Goal: Find specific page/section: Find specific page/section

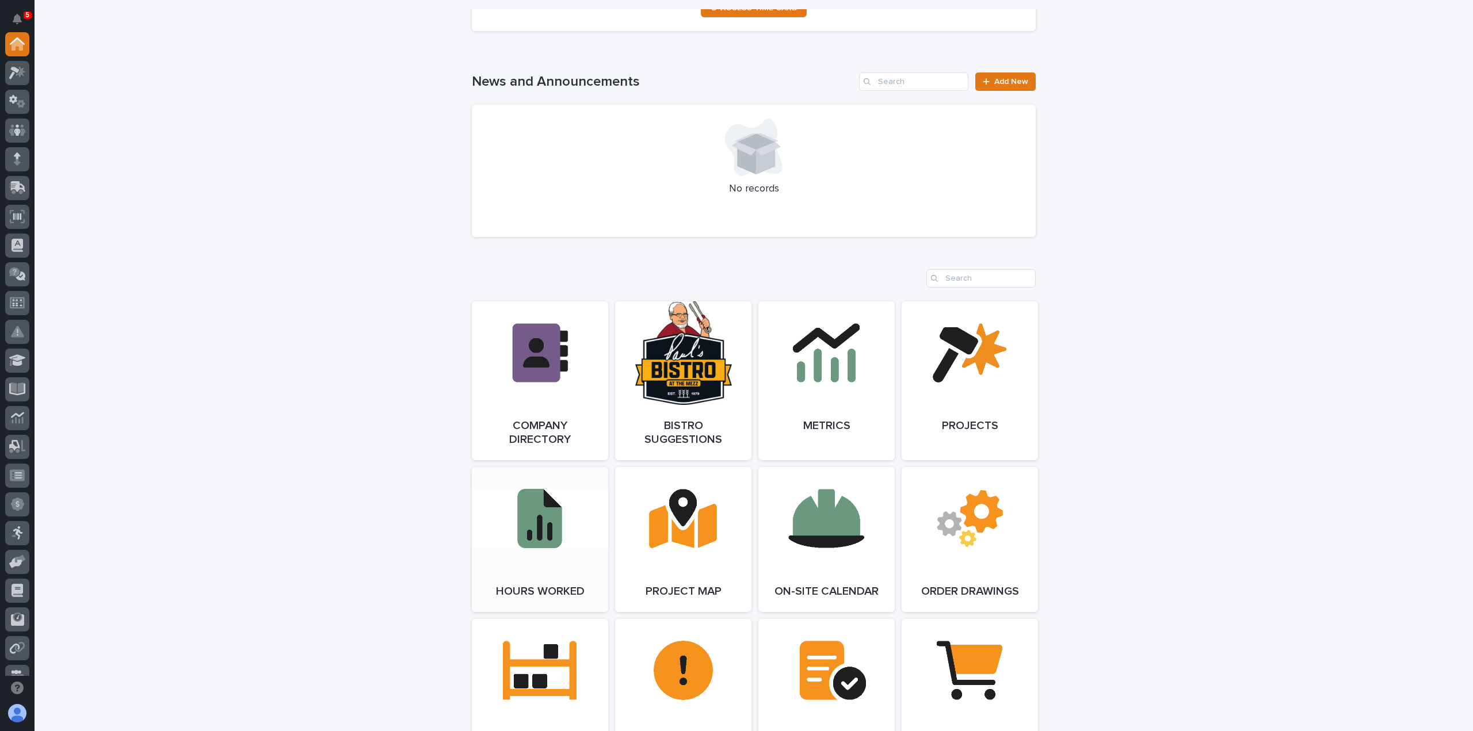
scroll to position [863, 0]
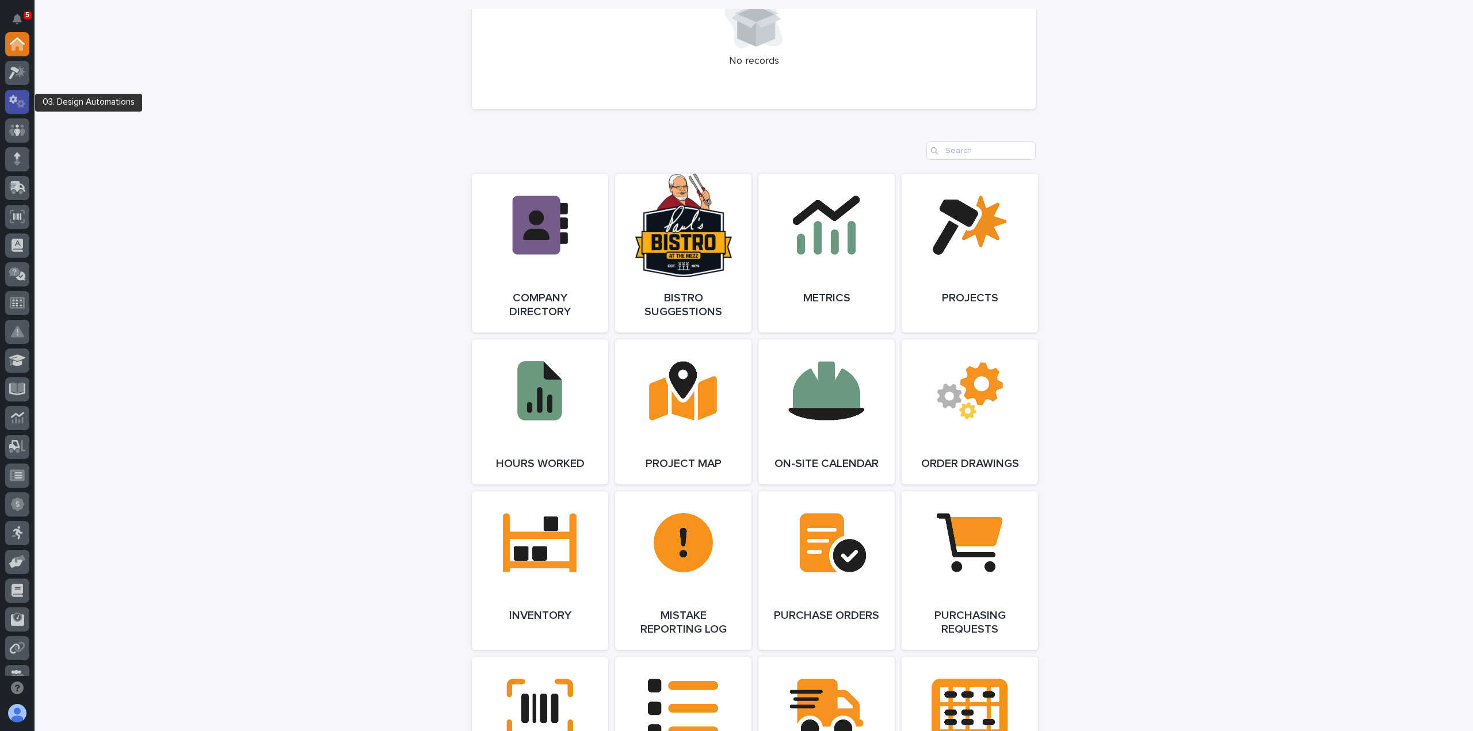
click at [22, 103] on icon at bounding box center [17, 101] width 17 height 13
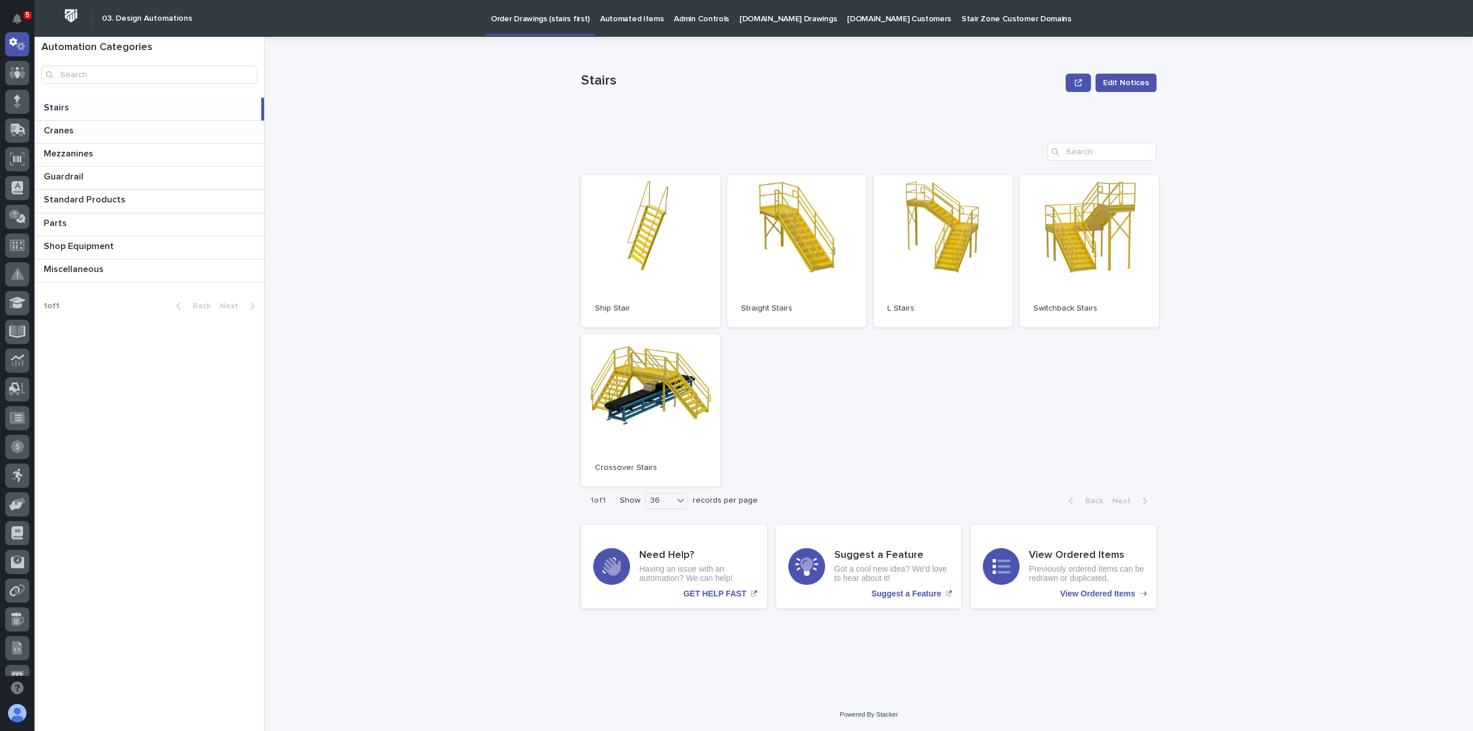
click at [87, 125] on p at bounding box center [152, 130] width 216 height 11
